Goal: Task Accomplishment & Management: Use online tool/utility

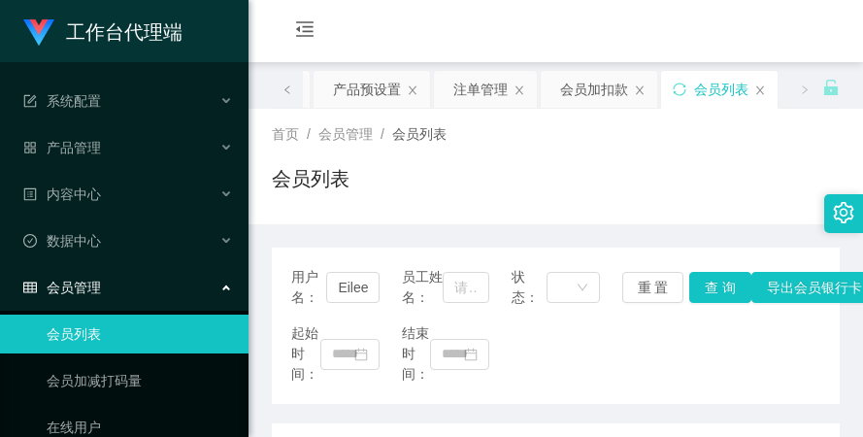
click at [454, 184] on div "会员列表" at bounding box center [556, 186] width 568 height 45
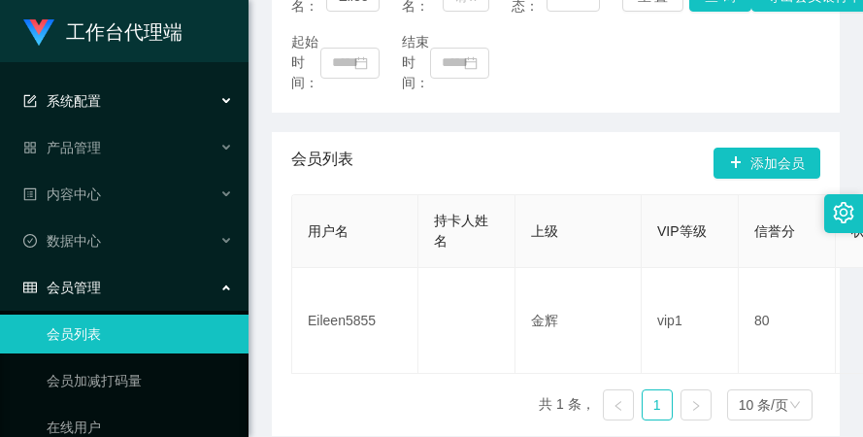
click at [162, 114] on div "系统配置" at bounding box center [124, 101] width 249 height 39
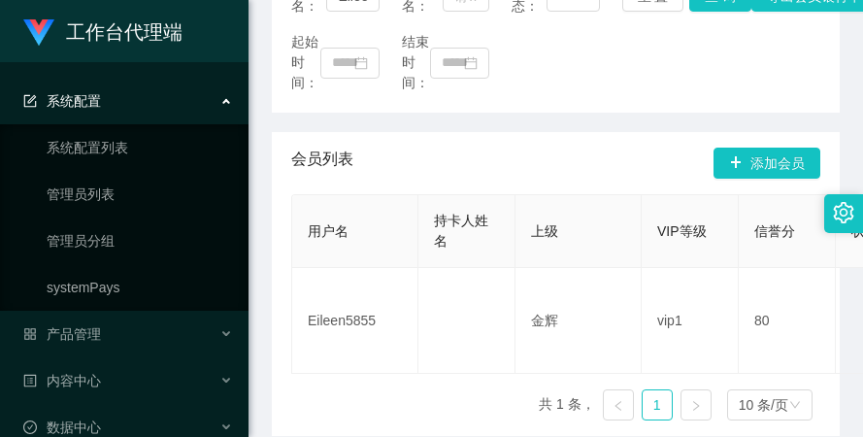
click at [164, 114] on div "系统配置" at bounding box center [124, 101] width 249 height 39
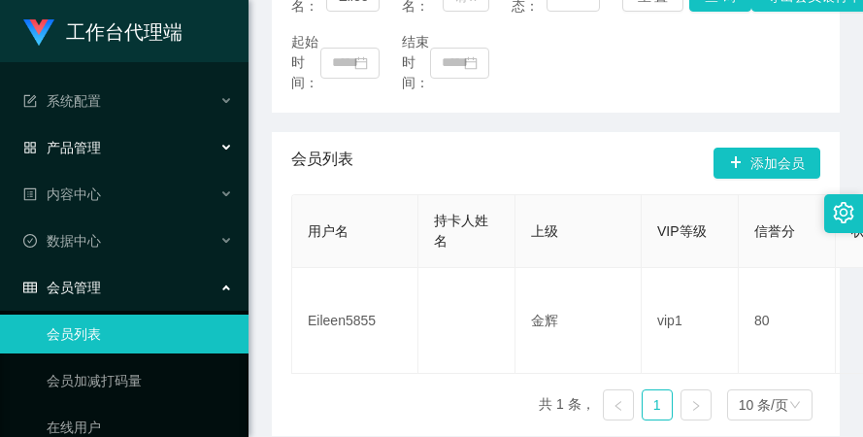
click at [131, 139] on div "产品管理" at bounding box center [124, 147] width 249 height 39
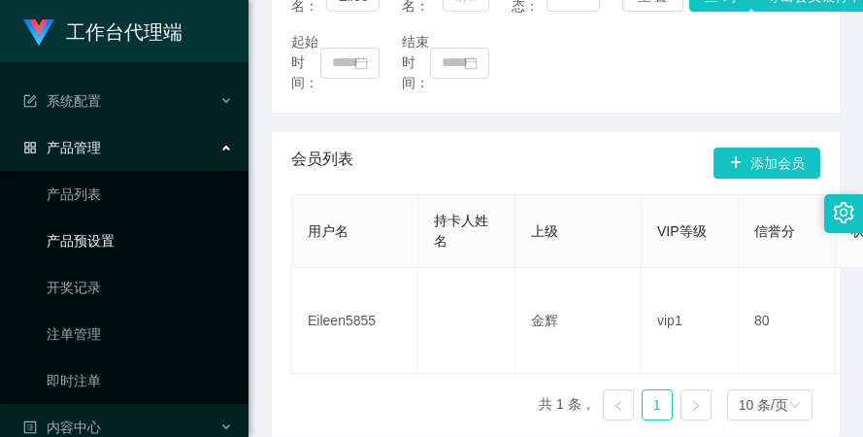
click at [124, 240] on link "产品预设置" at bounding box center [140, 240] width 186 height 39
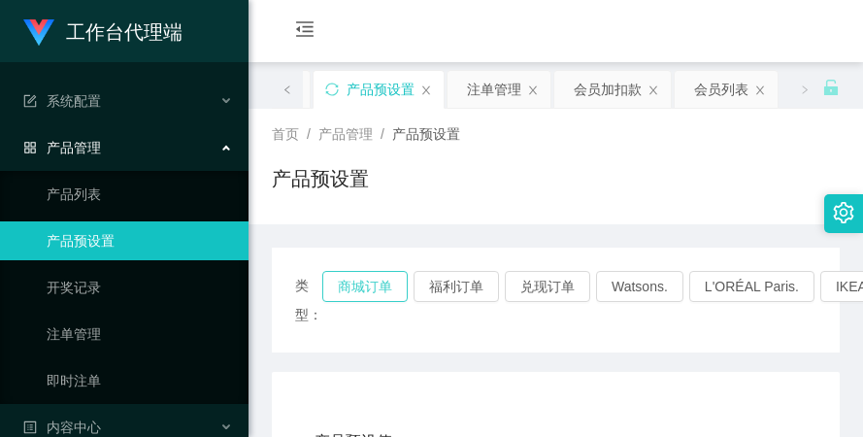
click at [360, 286] on button "商城订单" at bounding box center [364, 286] width 85 height 31
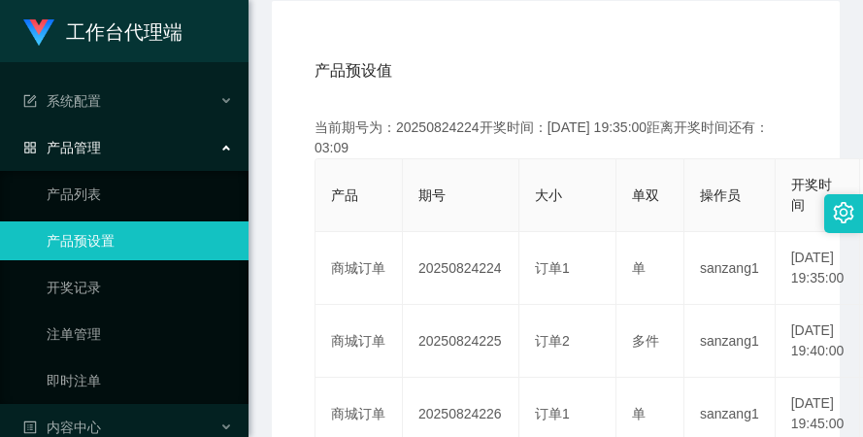
scroll to position [388, 0]
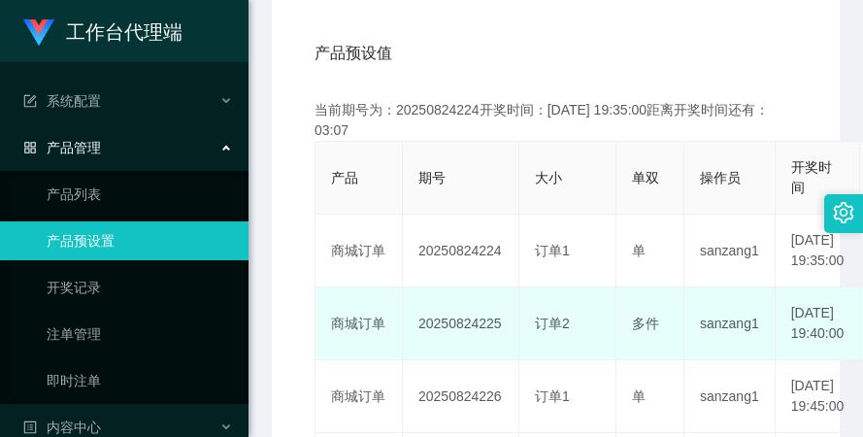
drag, startPoint x: 415, startPoint y: 348, endPoint x: 498, endPoint y: 344, distance: 83.6
click at [498, 344] on td "20250824225" at bounding box center [461, 323] width 116 height 73
copy td "20250824225"
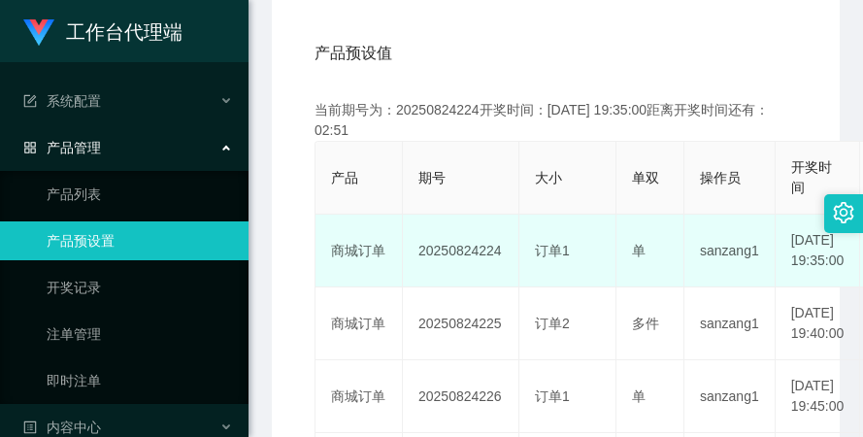
drag, startPoint x: 417, startPoint y: 254, endPoint x: 509, endPoint y: 252, distance: 91.3
click at [509, 252] on td "20250824224" at bounding box center [461, 251] width 116 height 73
copy td "20250824224"
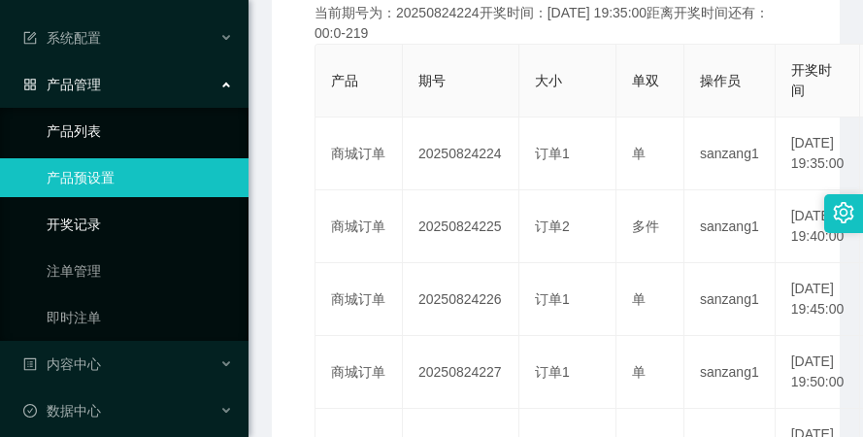
scroll to position [97, 0]
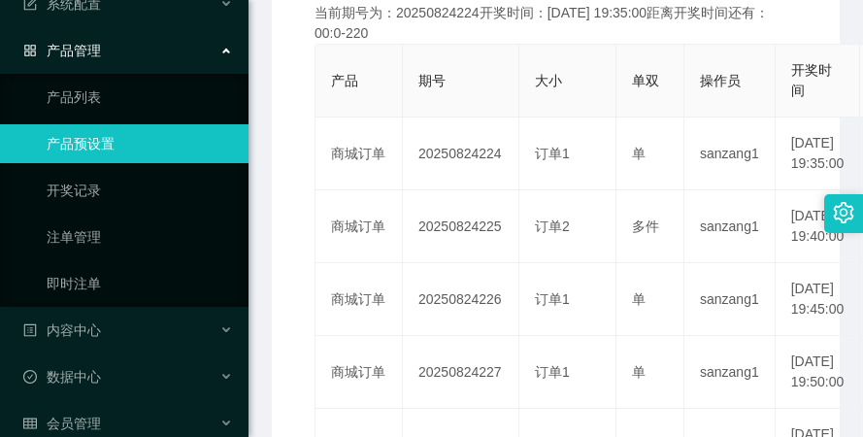
click at [143, 216] on ul "产品列表 产品预设置 开奖记录 注单管理 即时注单" at bounding box center [124, 190] width 249 height 233
click at [132, 248] on link "注单管理" at bounding box center [140, 236] width 186 height 39
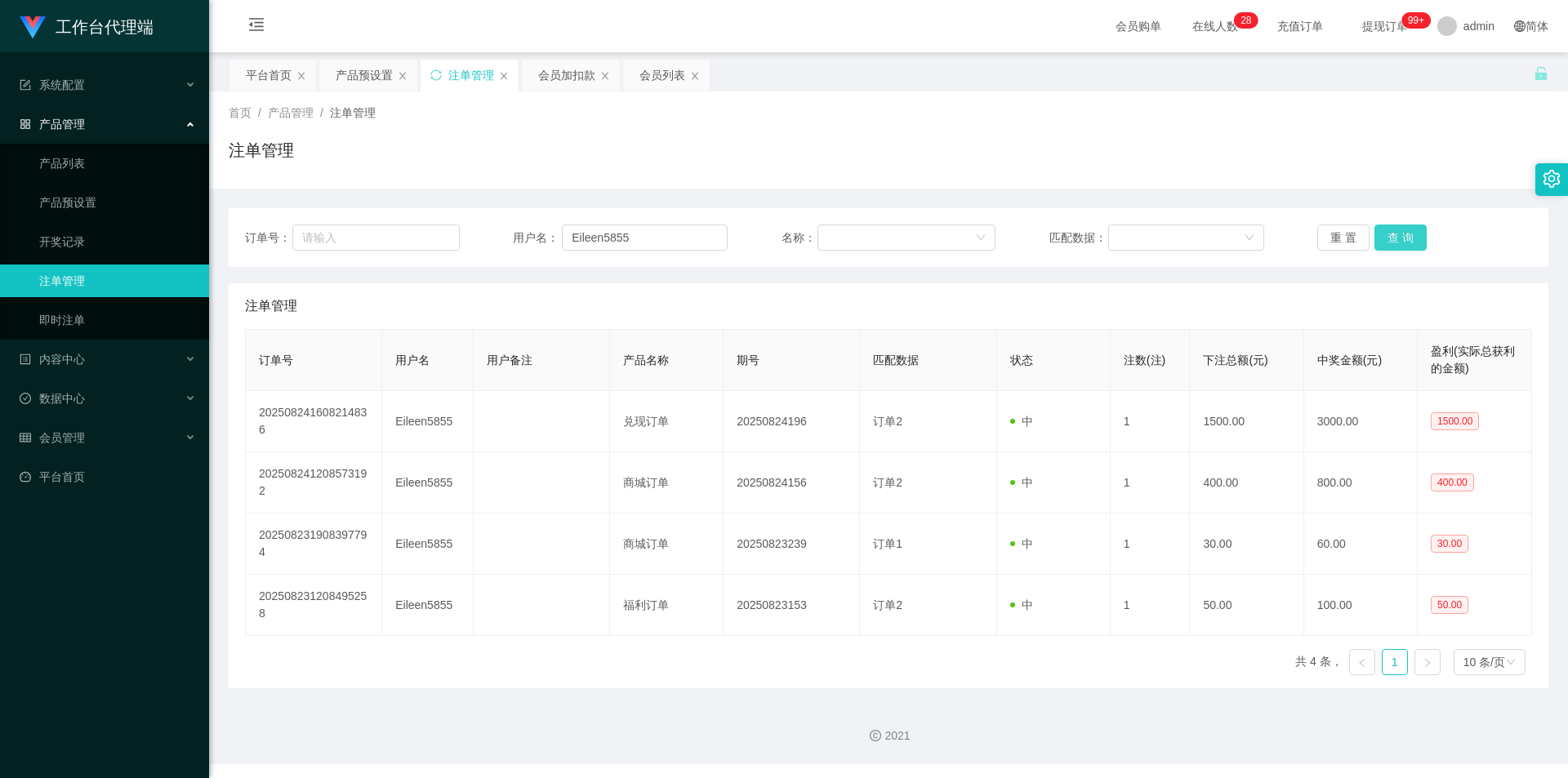
click at [725, 238] on button "查 询" at bounding box center [1401, 237] width 52 height 26
click at [725, 239] on button "重 置" at bounding box center [1343, 237] width 52 height 26
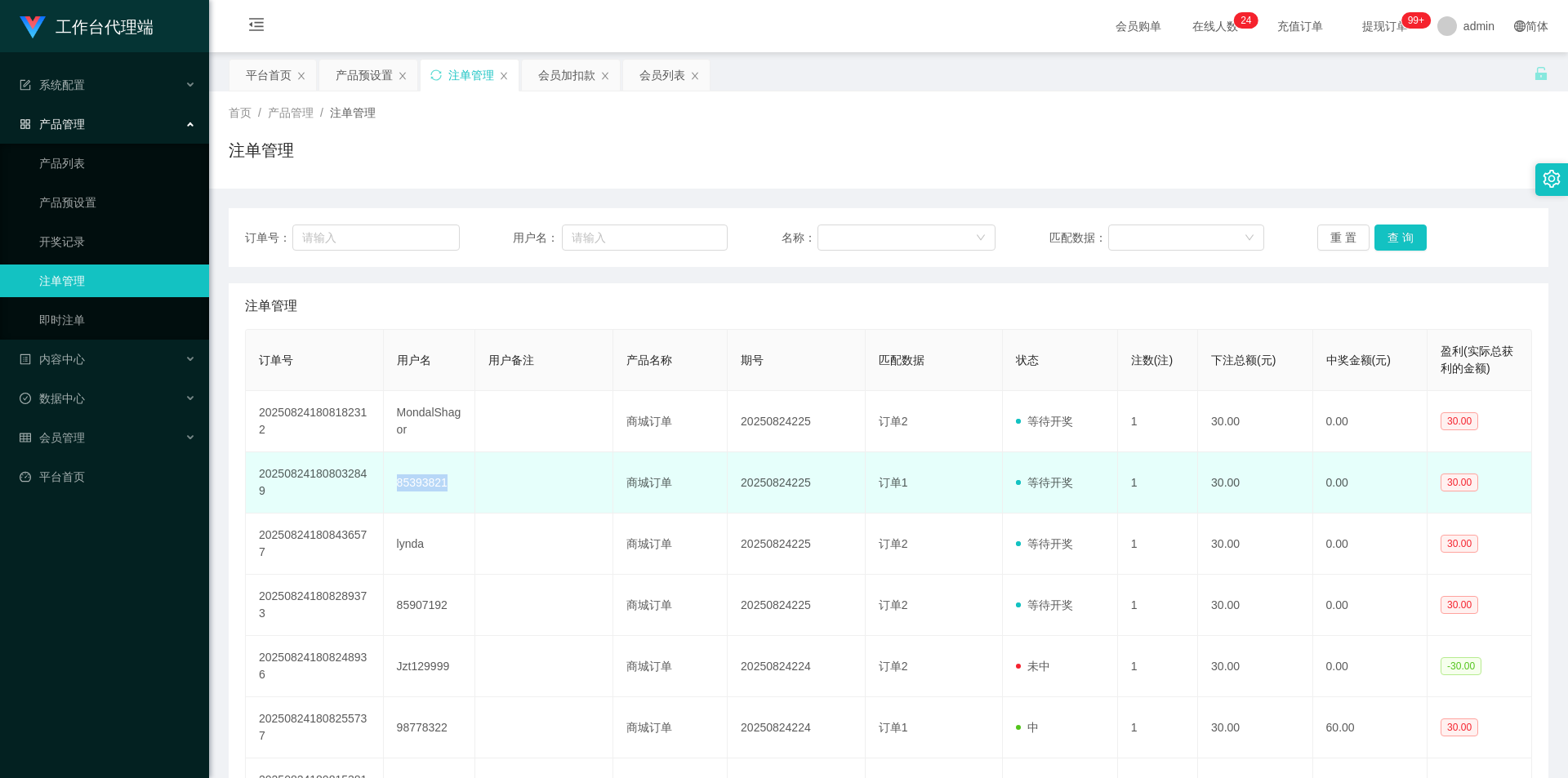
drag, startPoint x: 396, startPoint y: 479, endPoint x: 478, endPoint y: 475, distance: 82.1
click at [478, 367] on tr "202508241808032849 85393821 商城订单 20250824225 订单1 等待开奖 1 30.00 0.00 30.00" at bounding box center [888, 483] width 1286 height 61
copy td "85393821"
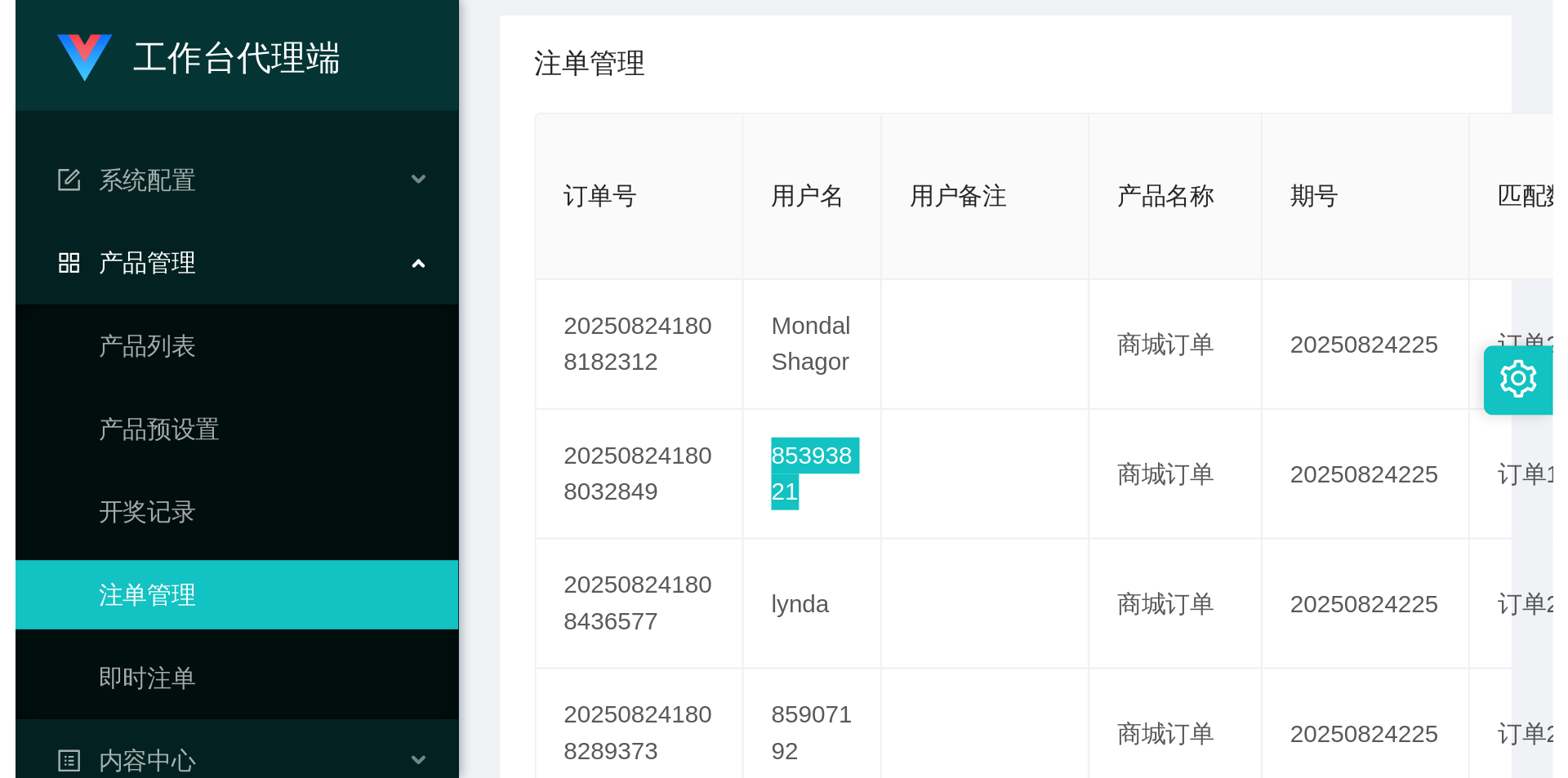
scroll to position [408, 0]
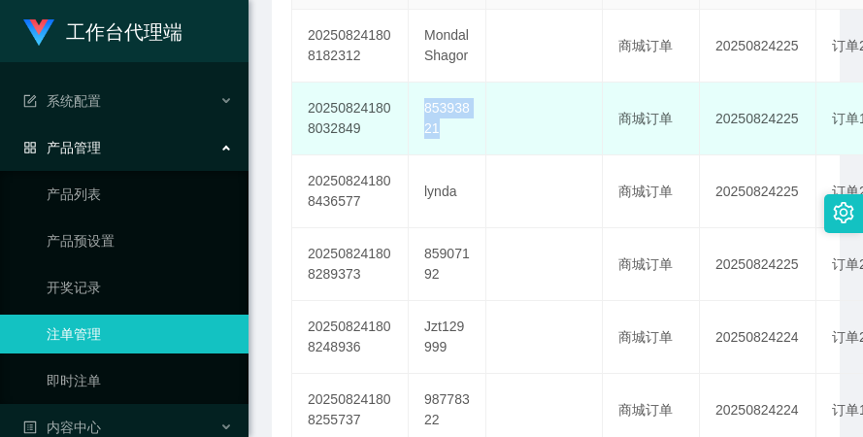
click at [537, 155] on td at bounding box center [544, 119] width 116 height 73
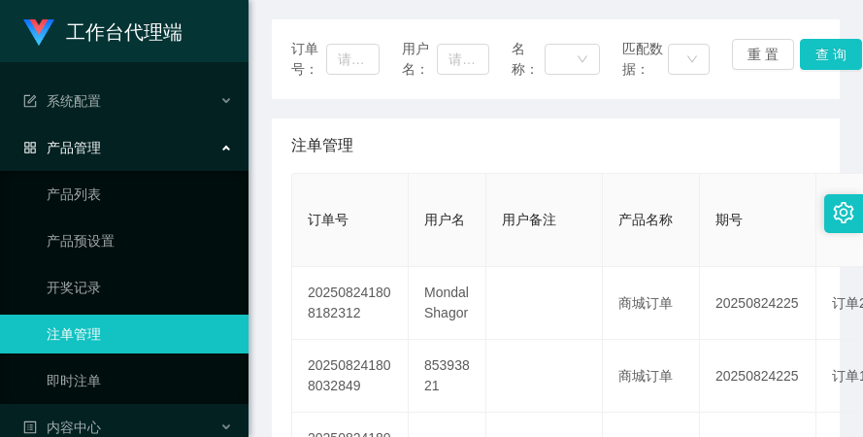
scroll to position [226, 0]
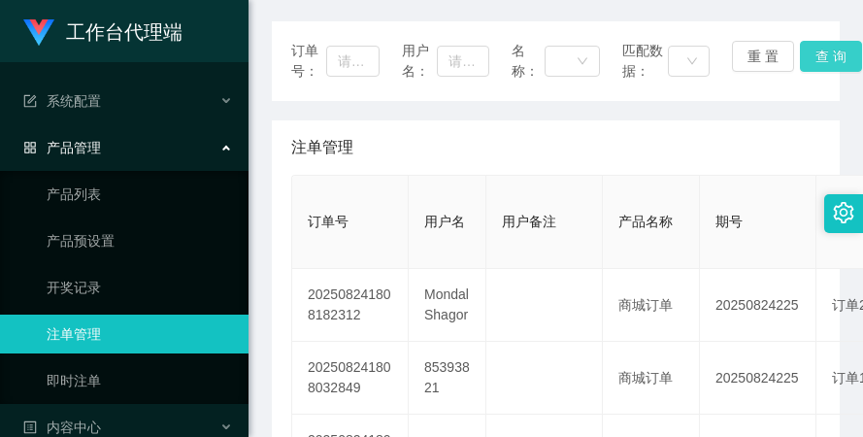
click at [832, 46] on button "查 询" at bounding box center [831, 56] width 62 height 31
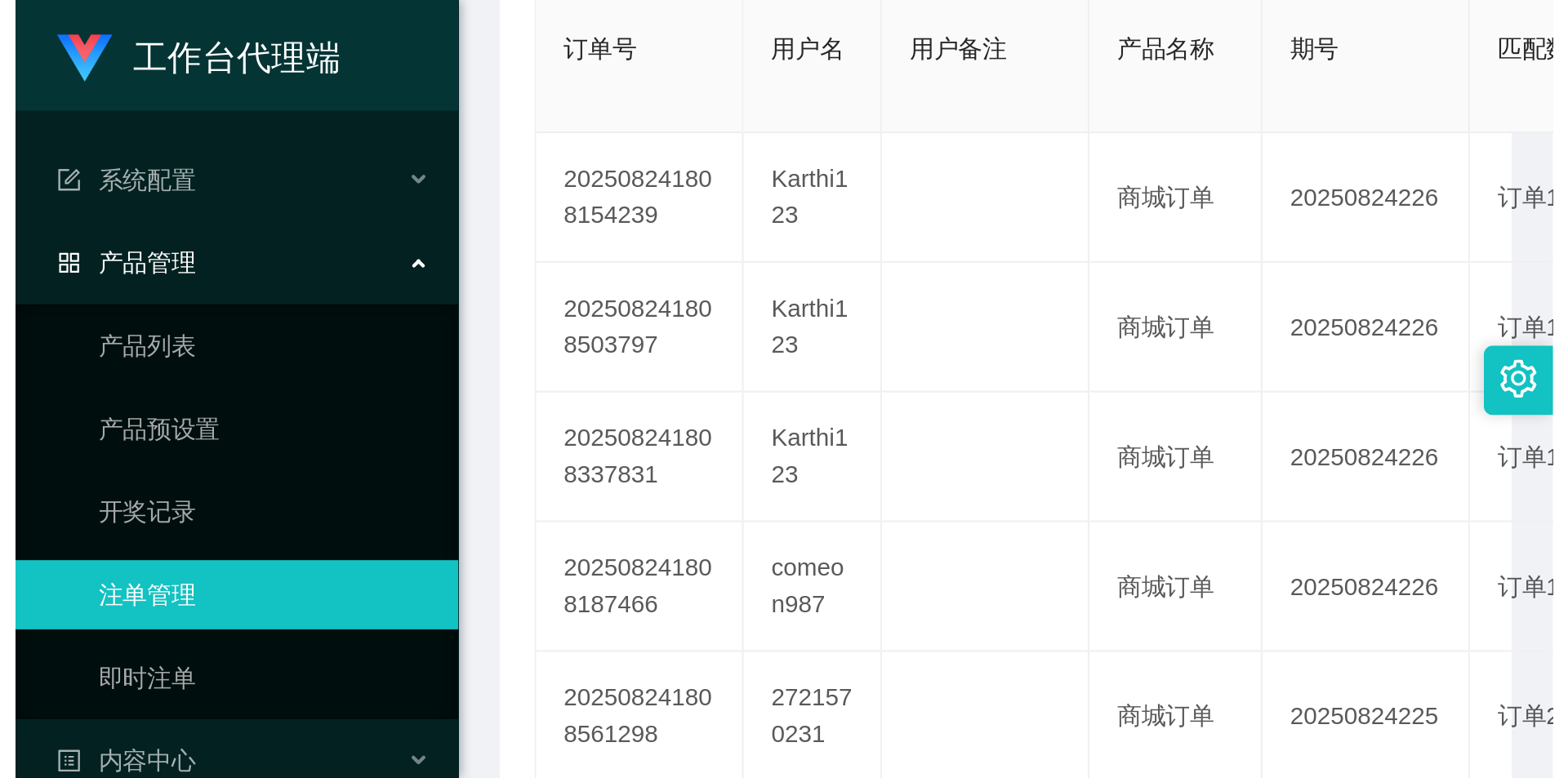
scroll to position [108, 0]
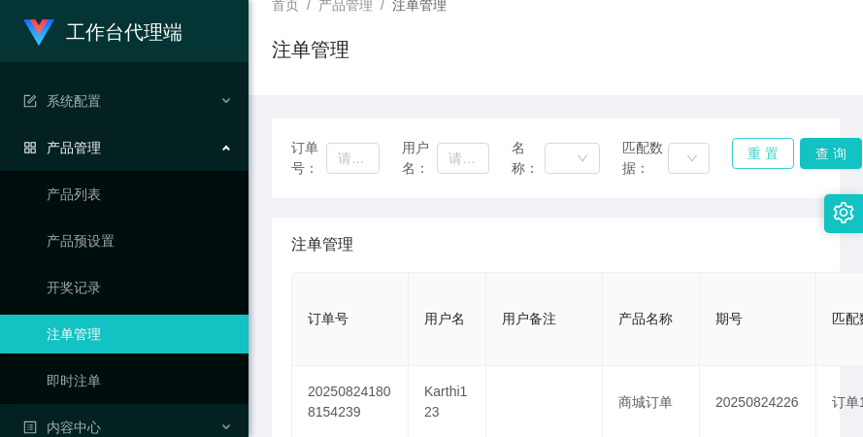
click at [755, 145] on button "重 置" at bounding box center [763, 153] width 62 height 31
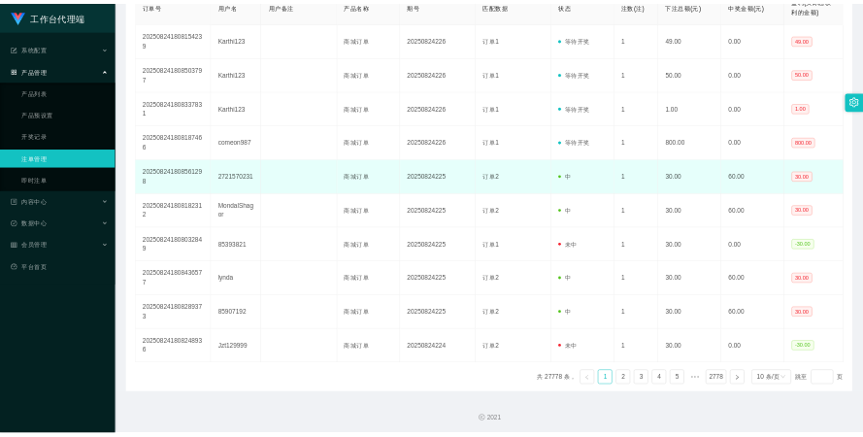
scroll to position [420, 0]
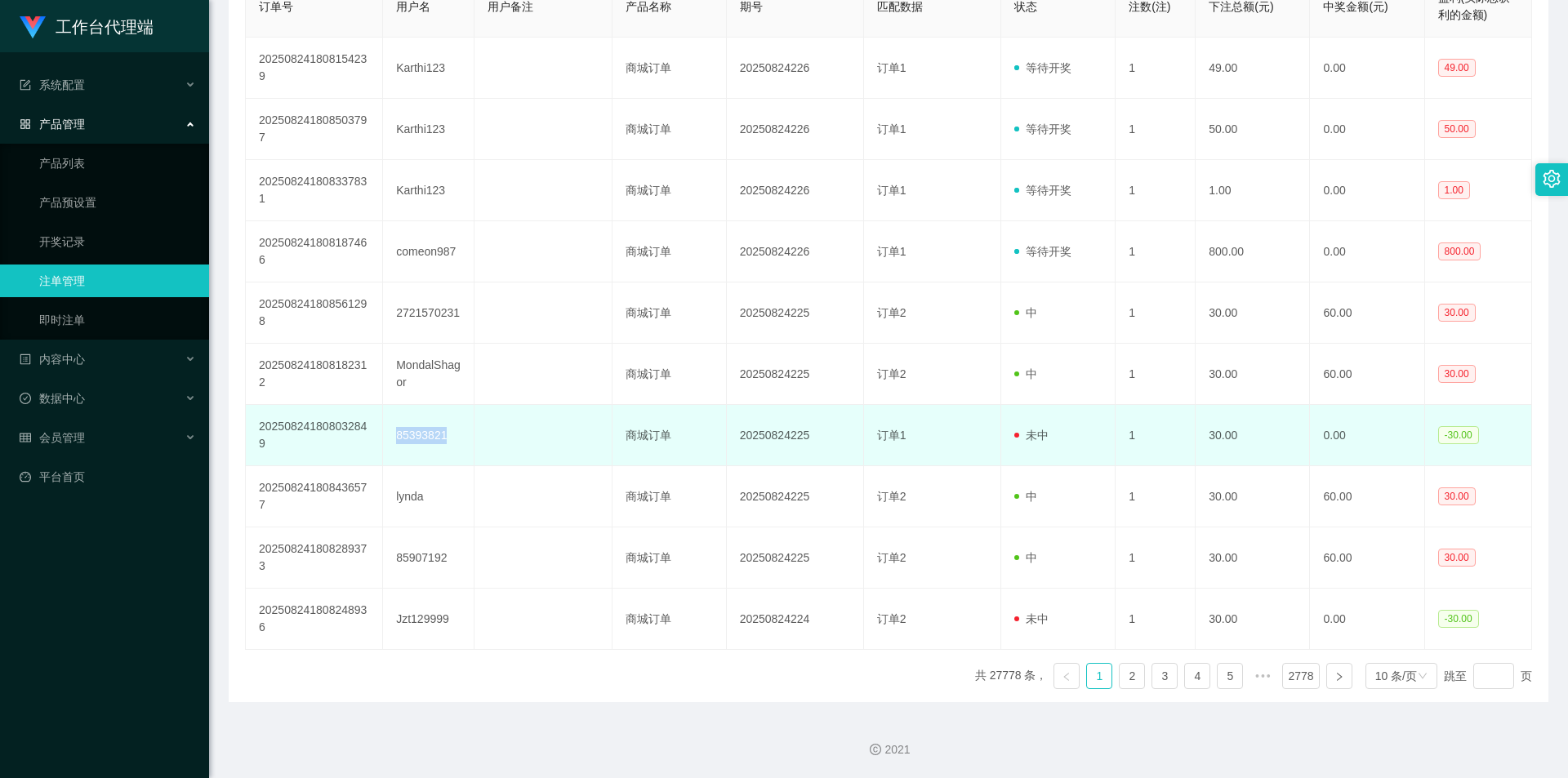
drag, startPoint x: 391, startPoint y: 436, endPoint x: 447, endPoint y: 434, distance: 56.0
click at [447, 367] on td "85393821" at bounding box center [428, 435] width 92 height 61
copy td "85393821"
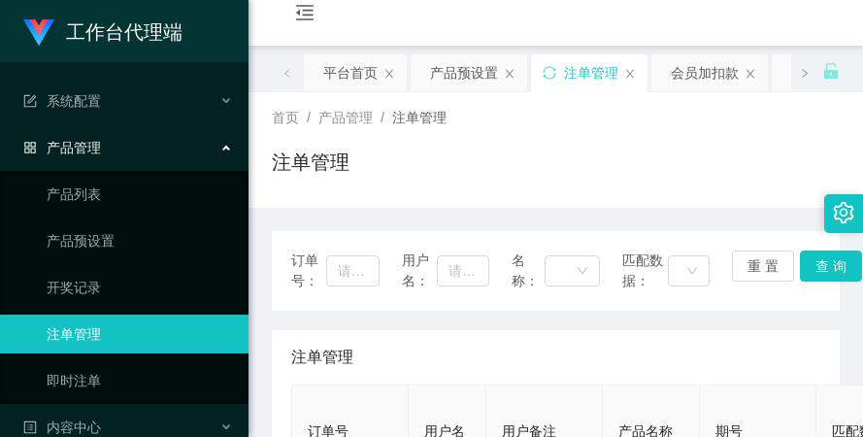
scroll to position [0, 0]
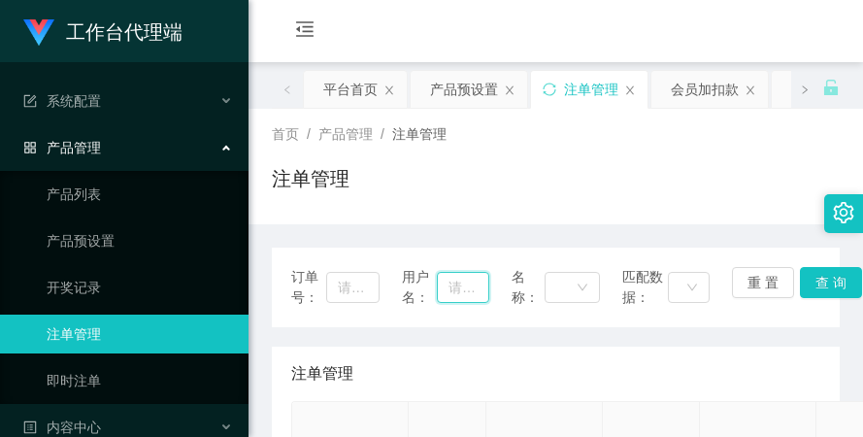
click at [459, 294] on input "text" at bounding box center [463, 287] width 52 height 31
paste input "Yen1111"
type input "Yen1111"
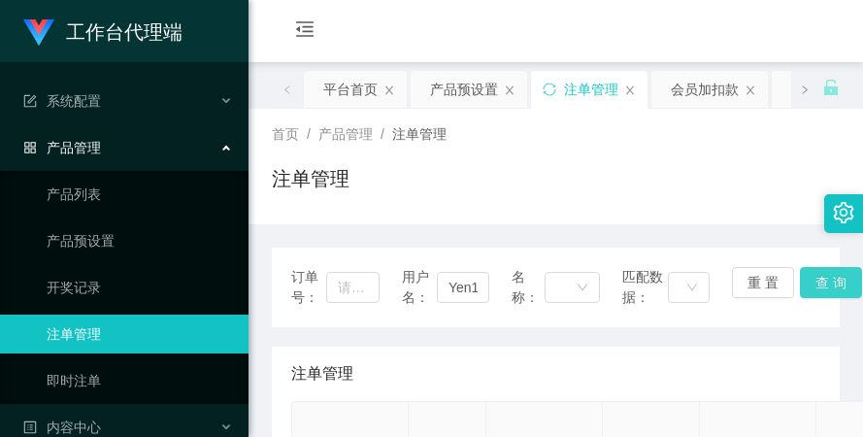
click at [805, 276] on button "查 询" at bounding box center [831, 282] width 62 height 31
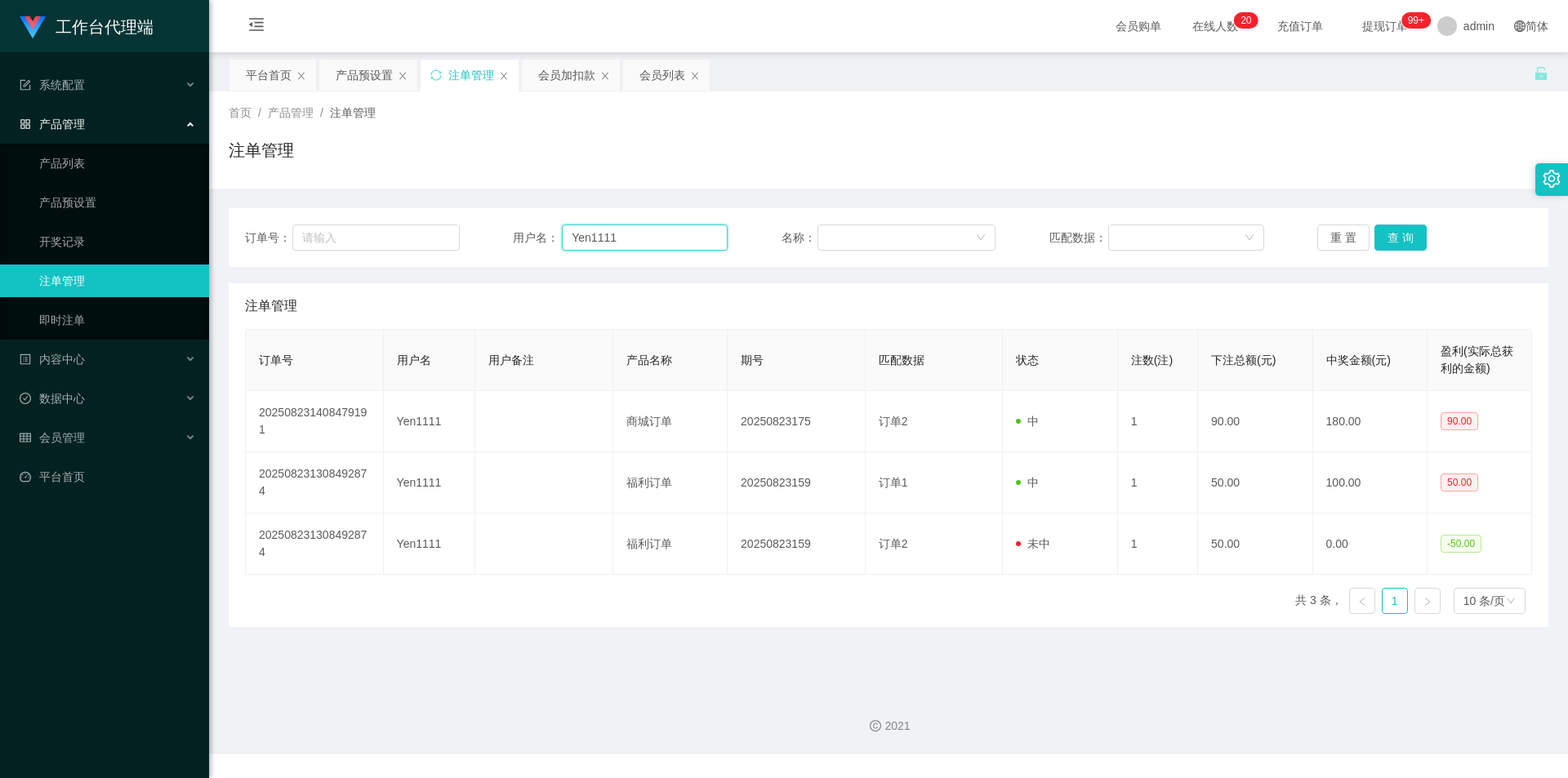
drag, startPoint x: 567, startPoint y: 236, endPoint x: 648, endPoint y: 236, distance: 81.0
click at [648, 236] on input "Yen1111" at bounding box center [644, 237] width 166 height 26
click at [145, 367] on div "会员管理" at bounding box center [104, 437] width 209 height 33
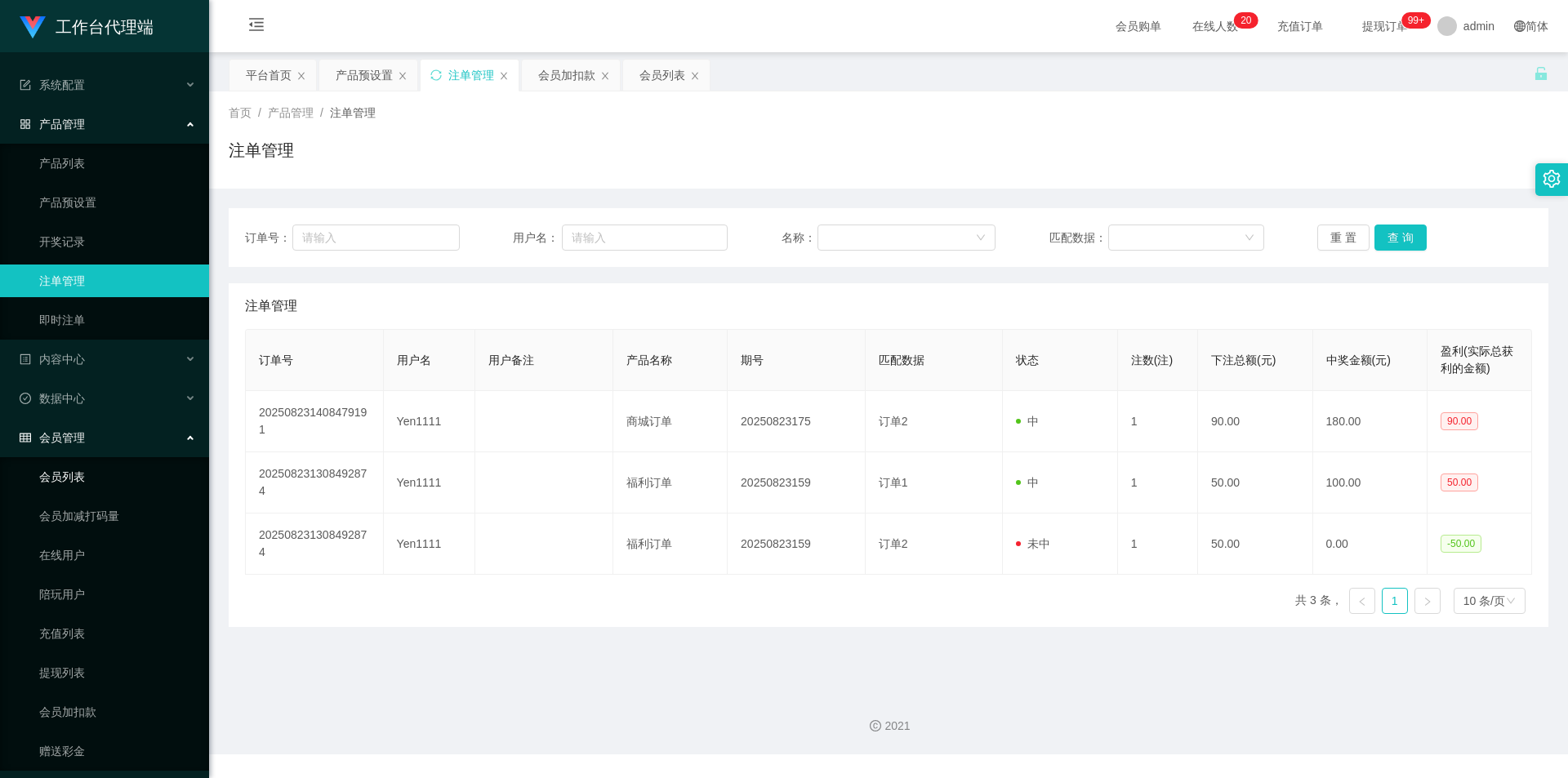
click at [114, 367] on link "会员列表" at bounding box center [118, 477] width 156 height 33
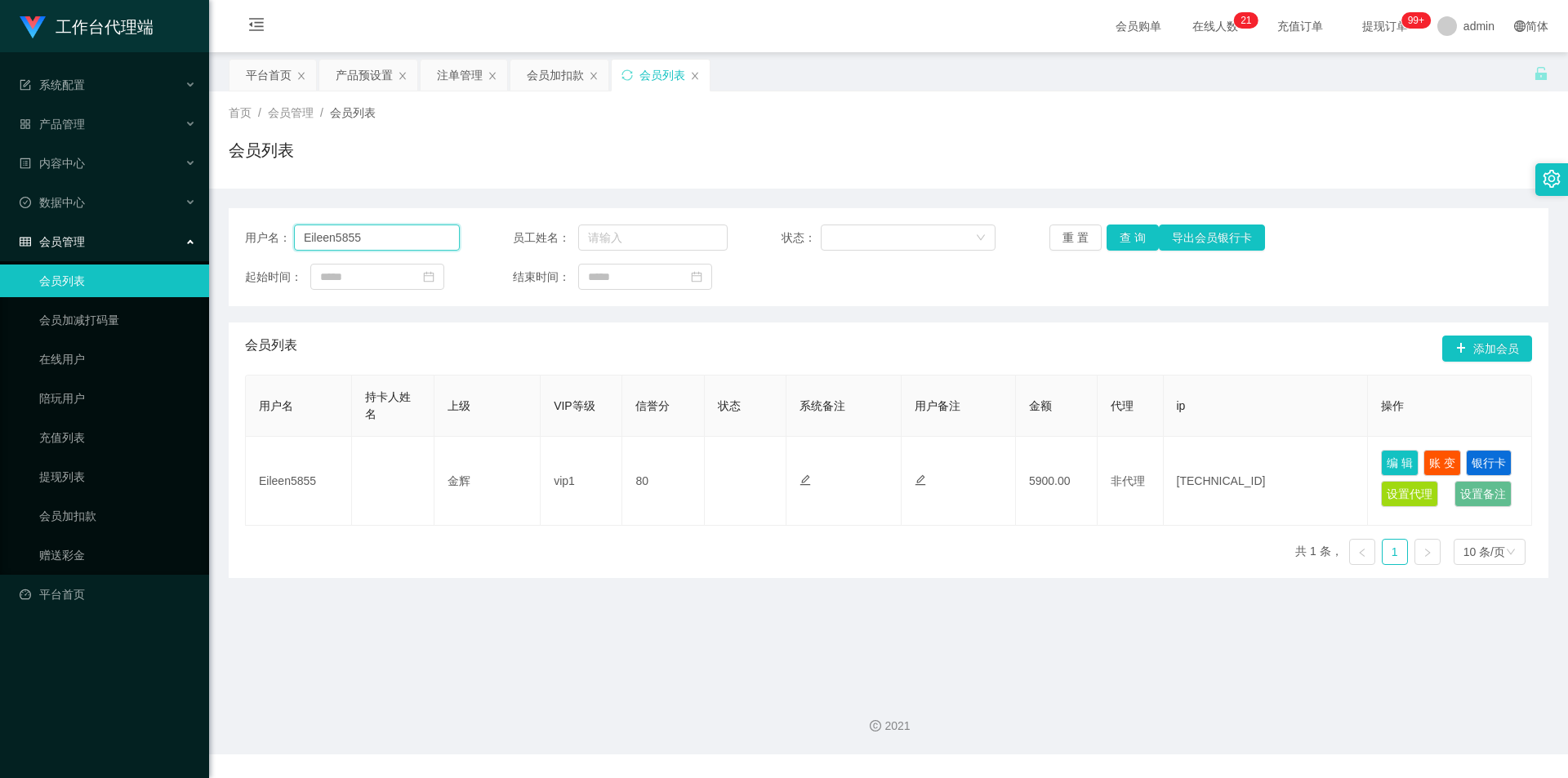
drag, startPoint x: 401, startPoint y: 230, endPoint x: 301, endPoint y: 241, distance: 100.6
click at [301, 241] on input "Eileen5855" at bounding box center [376, 237] width 166 height 26
paste input "Yen1111"
type input "Yen1111"
click at [725, 238] on button "查 询" at bounding box center [1132, 237] width 52 height 26
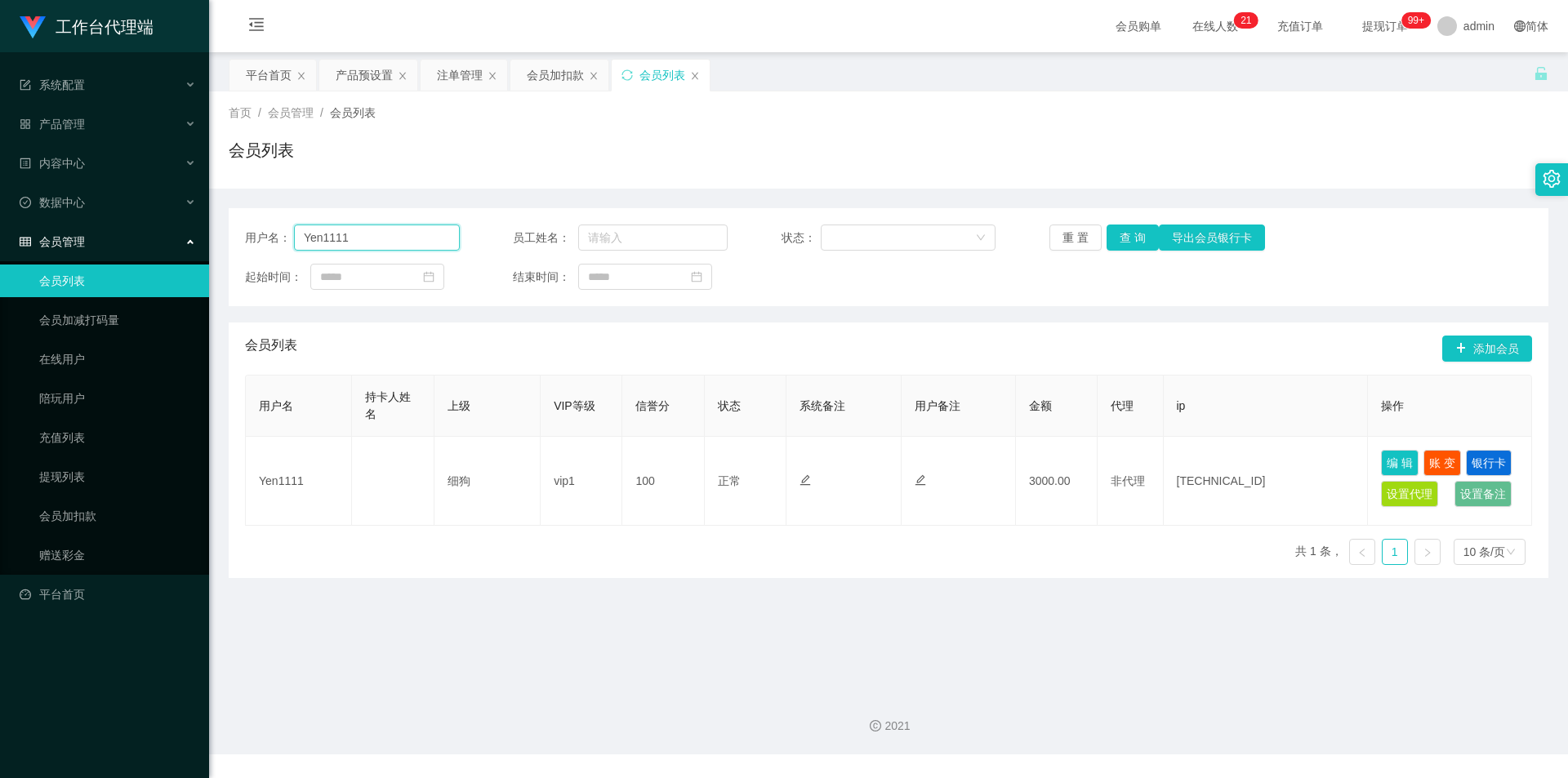
drag, startPoint x: 303, startPoint y: 231, endPoint x: 373, endPoint y: 230, distance: 70.0
click at [373, 230] on input "Yen1111" at bounding box center [376, 237] width 166 height 26
click at [725, 234] on button "查 询" at bounding box center [1132, 237] width 52 height 26
click at [130, 99] on div "系统配置" at bounding box center [104, 85] width 209 height 33
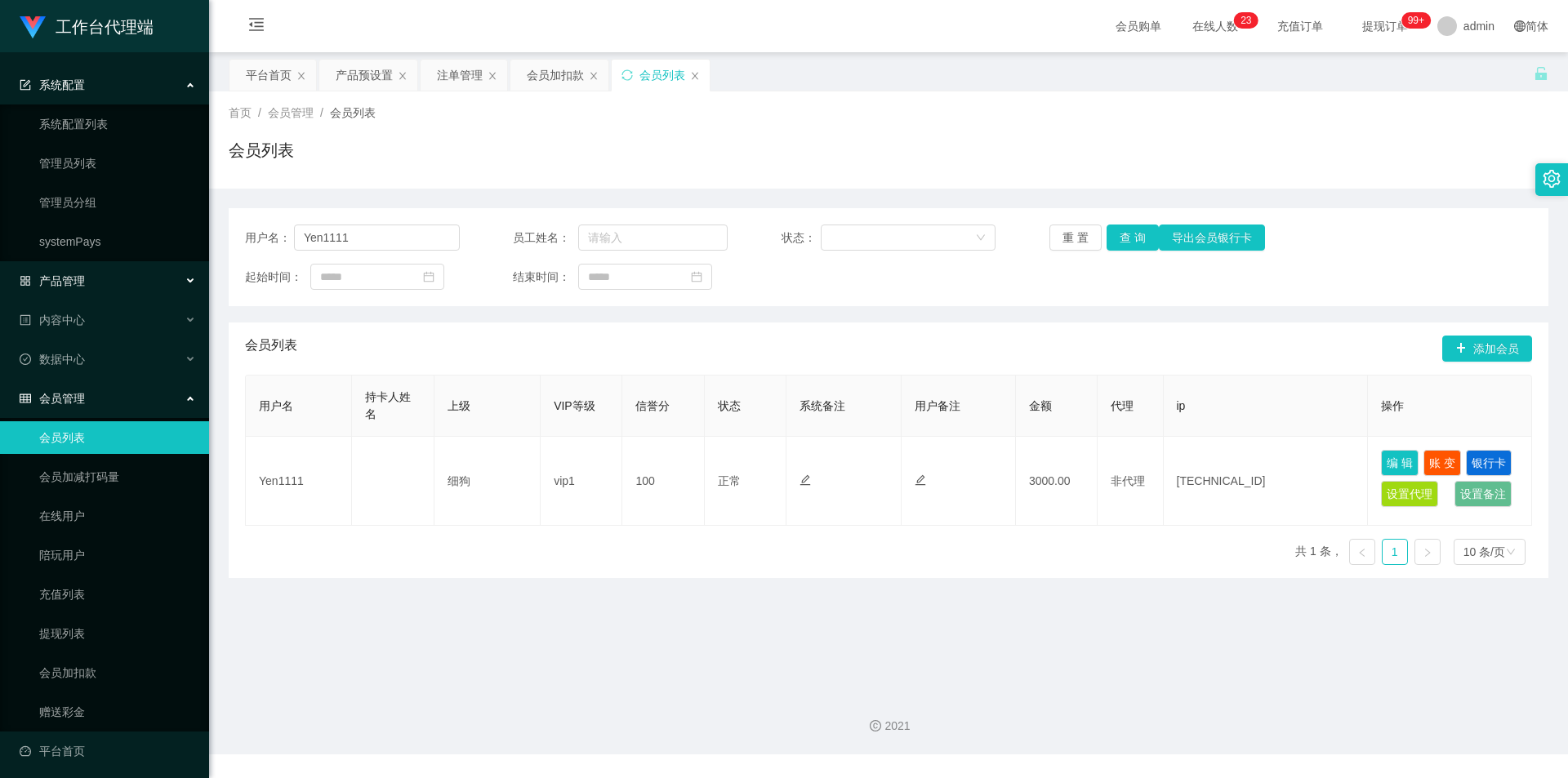
click at [106, 273] on div "产品管理" at bounding box center [104, 281] width 209 height 33
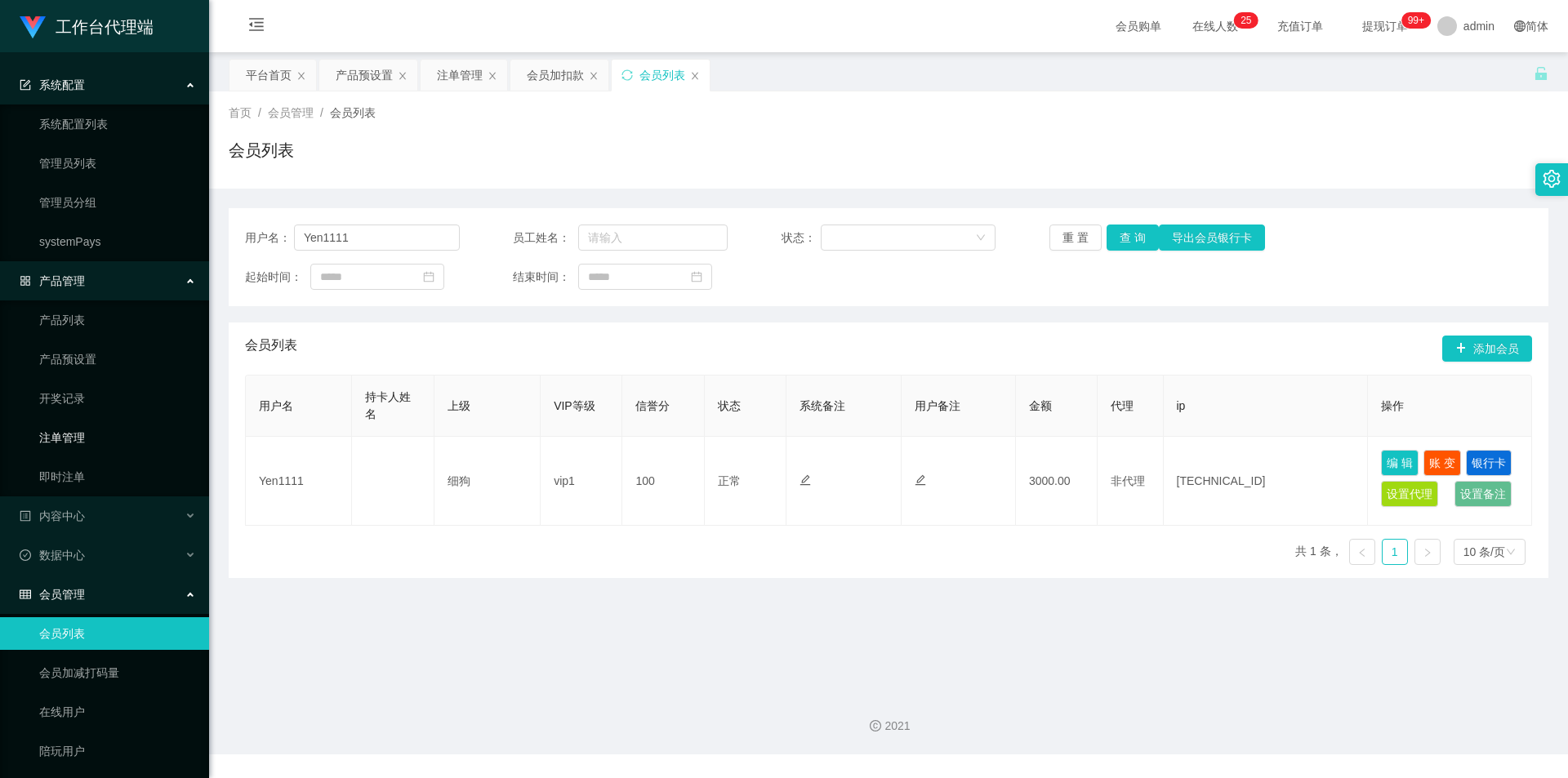
click at [124, 367] on link "注单管理" at bounding box center [118, 437] width 156 height 33
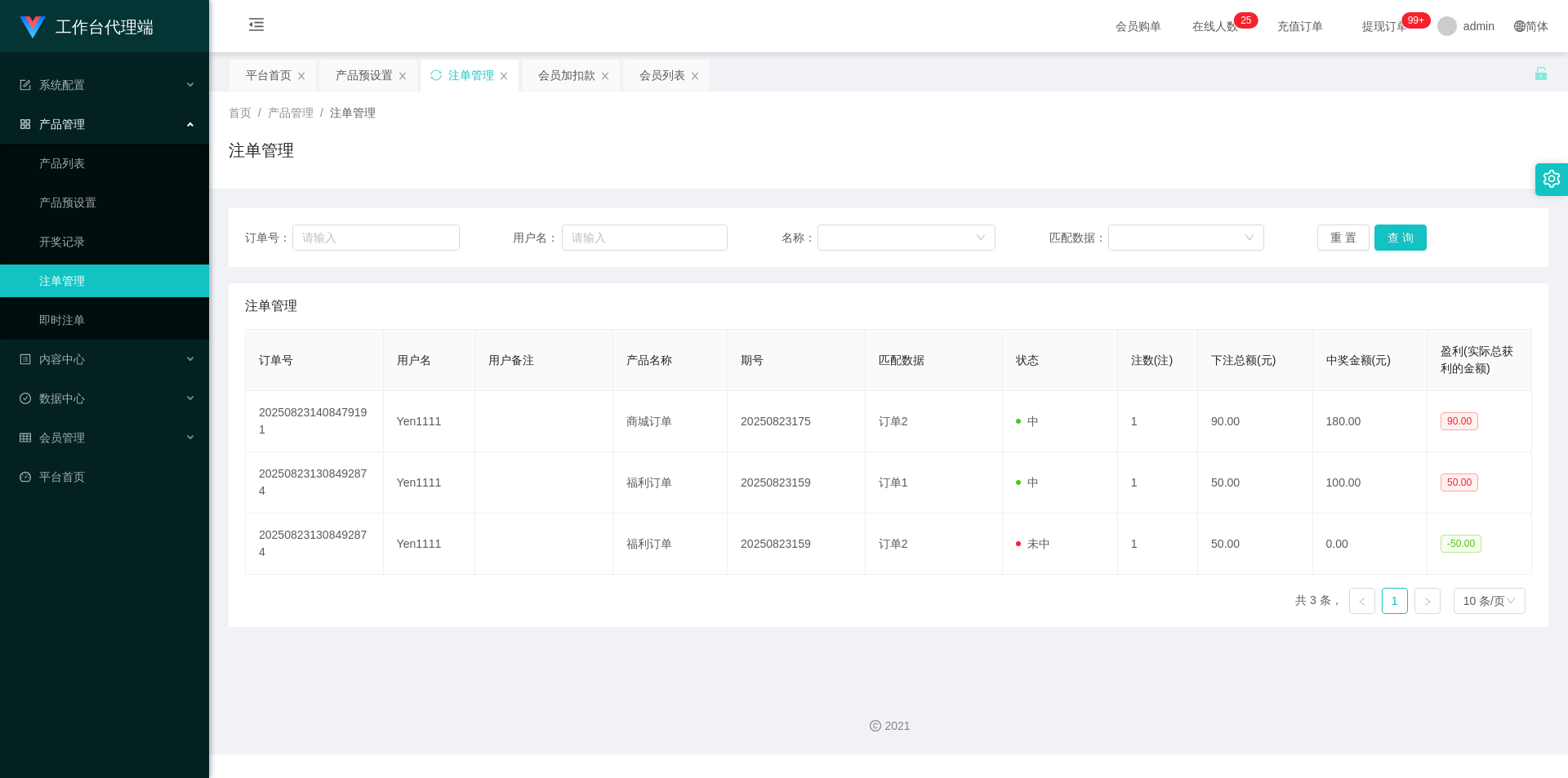
click at [369, 221] on div "订单号： 用户名： 名称： 匹配数据： 重 置 查 询" at bounding box center [888, 238] width 1320 height 59
click at [371, 236] on input "text" at bounding box center [376, 237] width 167 height 26
paste input "Yen1111"
type input "Yen1111"
click at [581, 236] on input "text" at bounding box center [644, 237] width 166 height 26
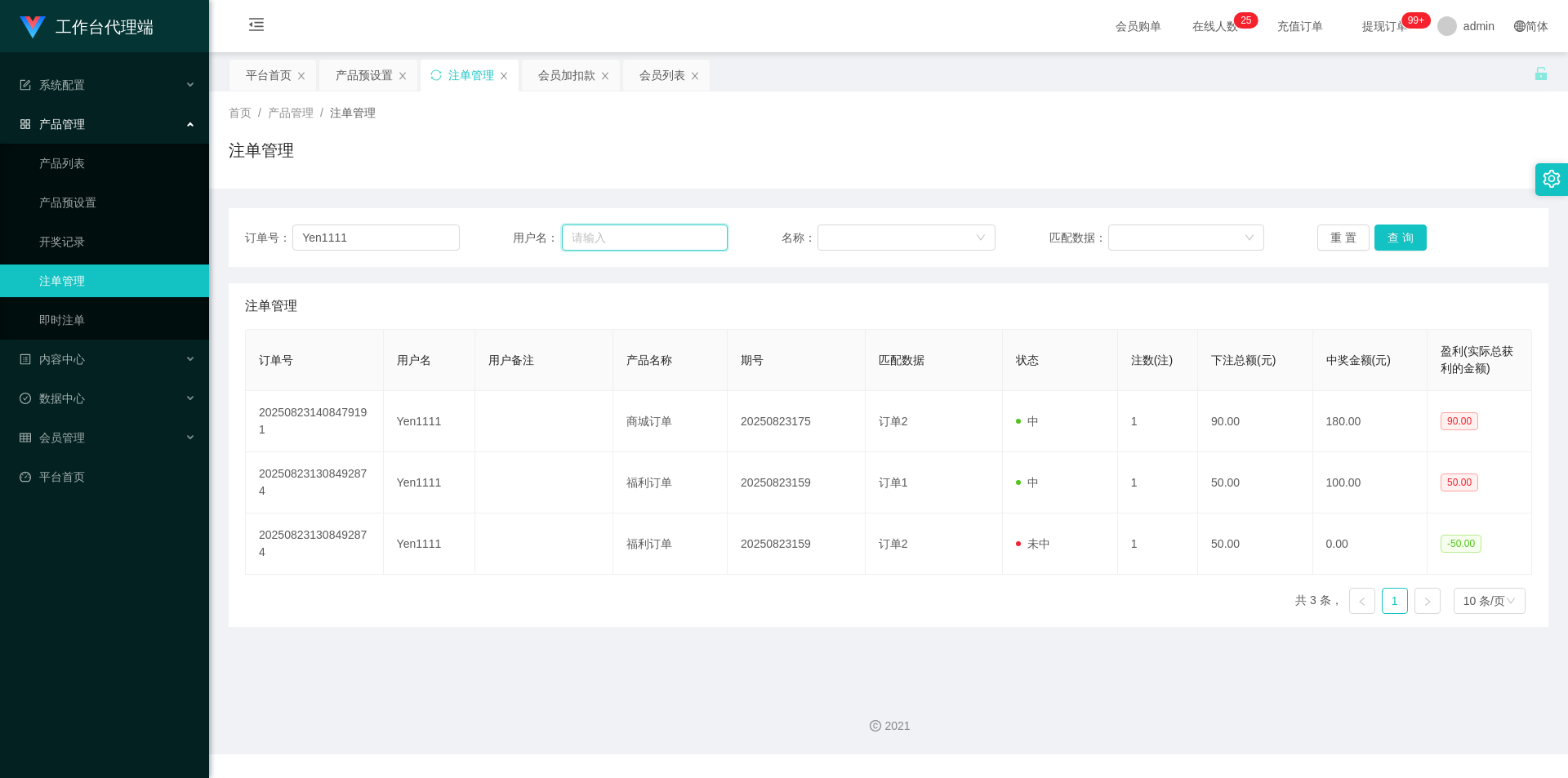
paste input "Yen1111"
type input "Yen1111"
drag, startPoint x: 410, startPoint y: 241, endPoint x: 243, endPoint y: 240, distance: 167.0
click at [243, 240] on div "订单号： Yen1111 用户名： Yen1111 名称： 匹配数据： 重 置 查 询" at bounding box center [888, 238] width 1320 height 59
click at [725, 241] on button "查 询" at bounding box center [1401, 237] width 52 height 26
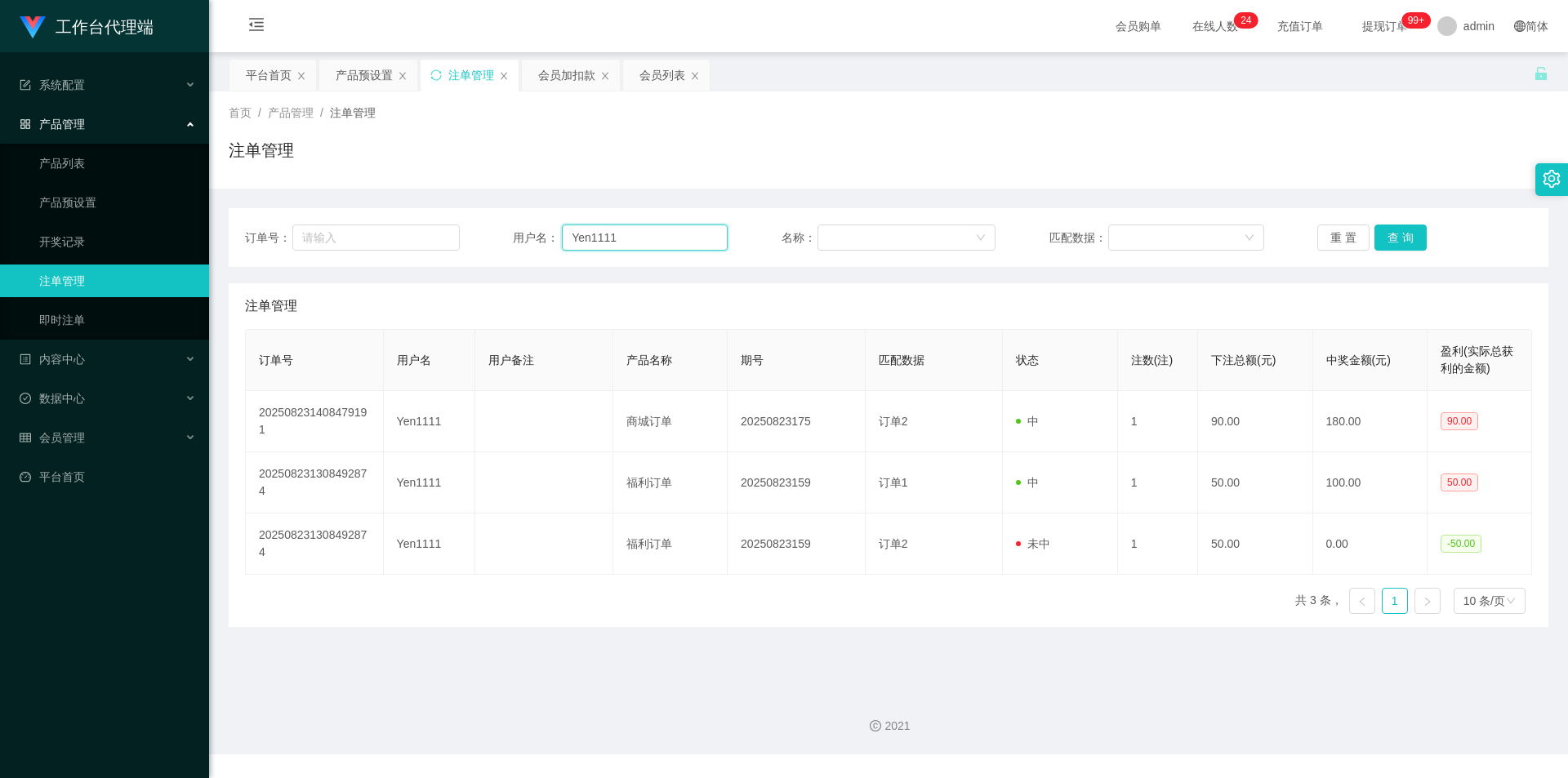
drag, startPoint x: 681, startPoint y: 232, endPoint x: 568, endPoint y: 249, distance: 114.3
click at [568, 249] on input "Yen1111" at bounding box center [644, 237] width 166 height 26
